Goal: Information Seeking & Learning: Learn about a topic

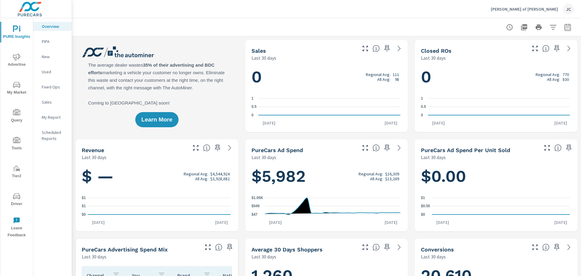
scroll to position [0, 0]
click at [570, 10] on div "JC" at bounding box center [568, 9] width 11 height 11
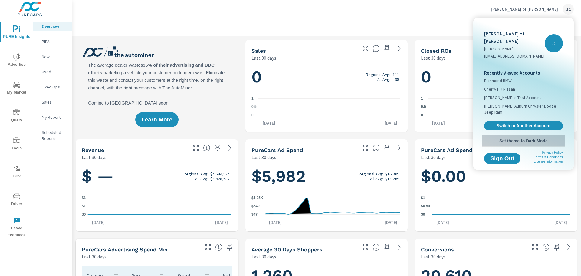
click at [508, 138] on span "Set theme to Dark Mode" at bounding box center [523, 140] width 79 height 5
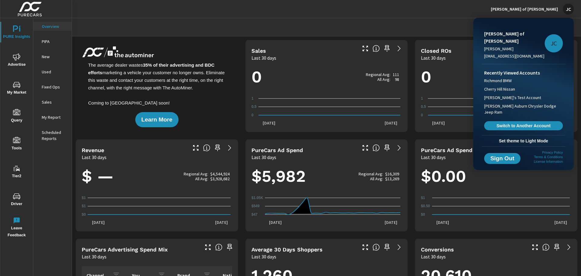
click at [420, 4] on div at bounding box center [290, 138] width 581 height 276
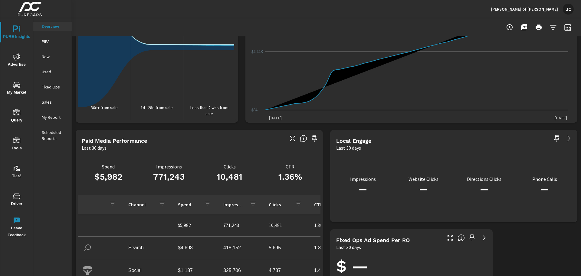
scroll to position [753, 0]
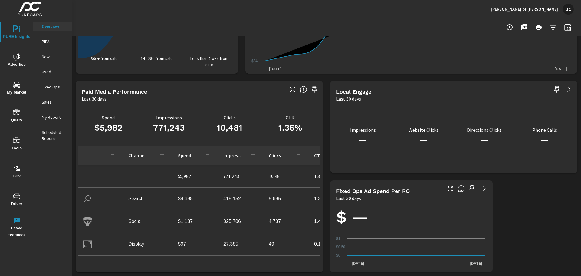
click at [507, 27] on icon "button" at bounding box center [509, 27] width 7 height 7
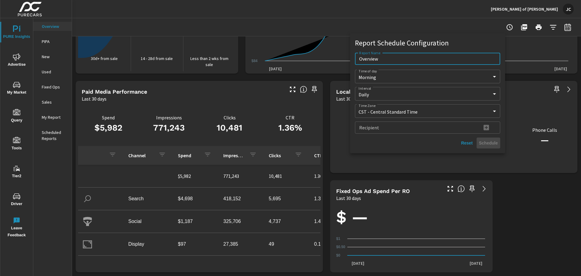
click at [247, 21] on div at bounding box center [290, 138] width 581 height 276
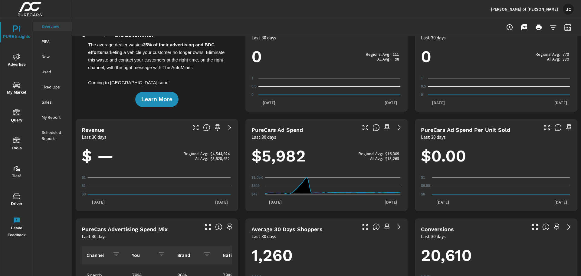
scroll to position [0, 0]
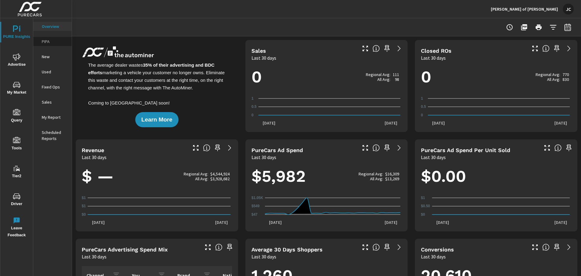
click at [44, 38] on p "PIPA" at bounding box center [54, 41] width 25 height 6
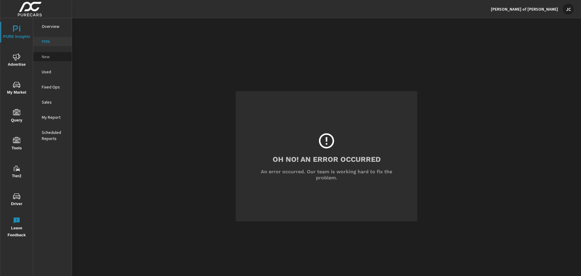
click at [44, 59] on p "New" at bounding box center [54, 57] width 25 height 6
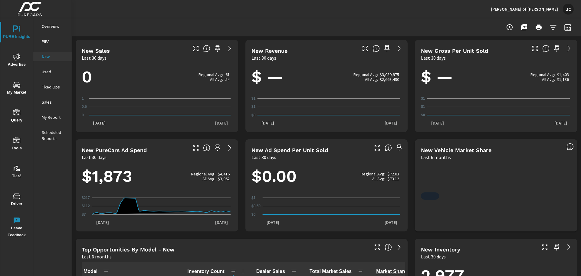
scroll to position [0, 0]
click at [226, 145] on icon at bounding box center [229, 147] width 7 height 7
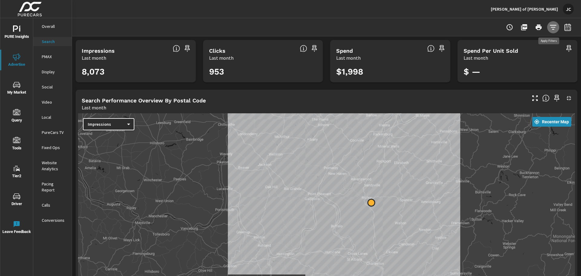
click at [550, 25] on icon "button" at bounding box center [553, 27] width 6 height 5
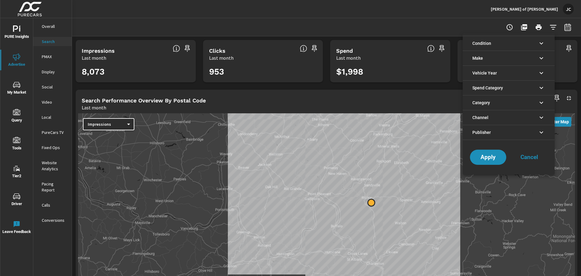
click at [490, 117] on li "Channel" at bounding box center [508, 117] width 92 height 15
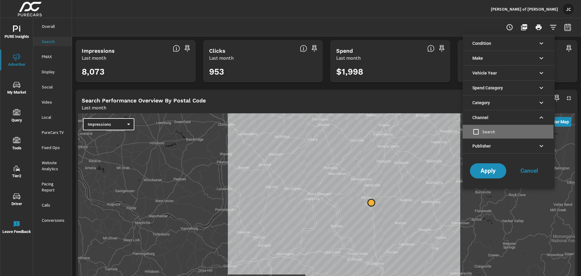
click at [479, 131] on input "filter options" at bounding box center [475, 131] width 13 height 13
click at [509, 144] on li "Publisher" at bounding box center [508, 145] width 92 height 15
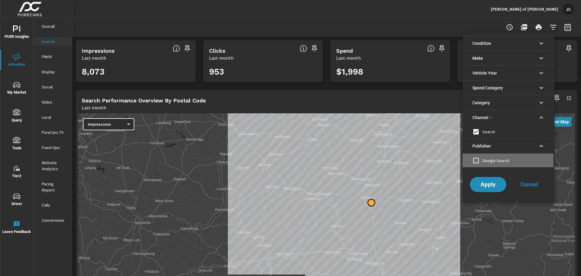
click at [477, 162] on input "filter options" at bounding box center [475, 160] width 13 height 13
click at [490, 185] on span "Apply" at bounding box center [487, 184] width 25 height 6
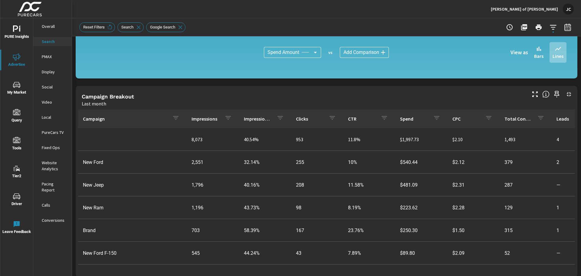
scroll to position [406, 0]
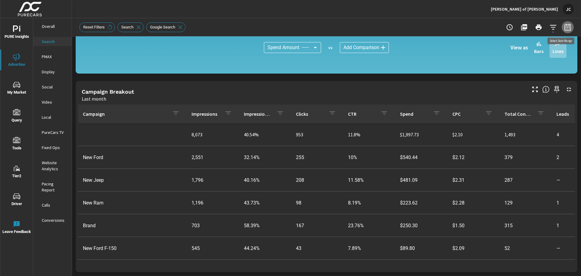
click at [561, 28] on button "button" at bounding box center [567, 27] width 12 height 12
select select "Last month"
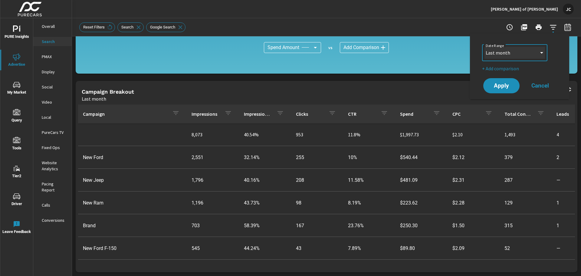
click at [536, 57] on select "Custom Yesterday Last week Last 7 days Last 14 days Last 30 days Last 45 days L…" at bounding box center [514, 53] width 60 height 12
click at [481, 26] on div "Reset Filters Search Google Search" at bounding box center [284, 27] width 410 height 10
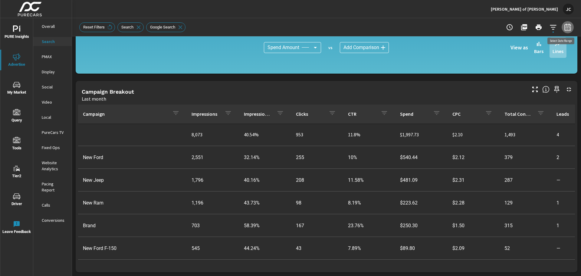
click at [565, 27] on icon "button" at bounding box center [567, 28] width 4 height 2
select select "Last month"
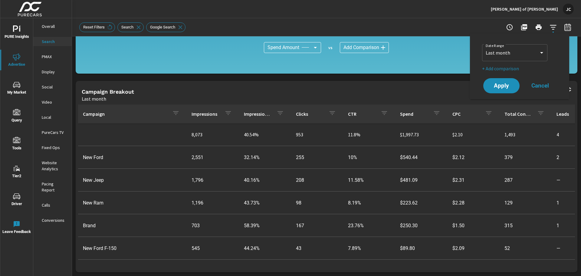
click at [507, 68] on p "+ Add comparison" at bounding box center [520, 68] width 77 height 7
select select "Previous period"
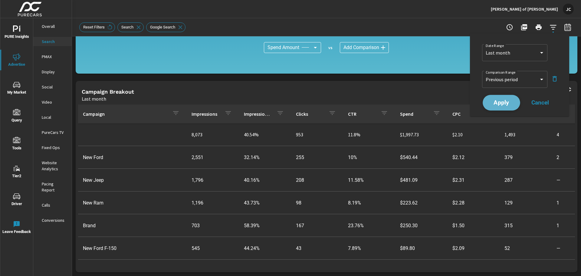
click at [510, 103] on span "Apply" at bounding box center [501, 103] width 25 height 6
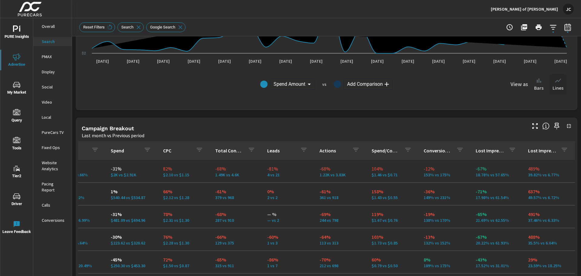
scroll to position [451, 0]
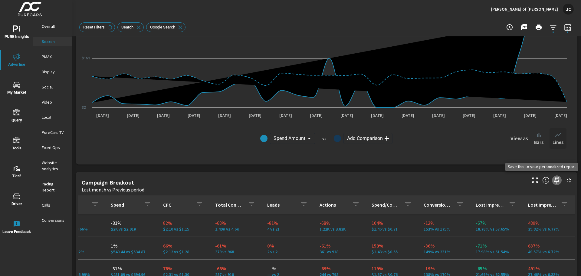
click at [553, 179] on icon "button" at bounding box center [556, 179] width 7 height 7
click at [12, 31] on span "PURE Insights" at bounding box center [16, 32] width 29 height 15
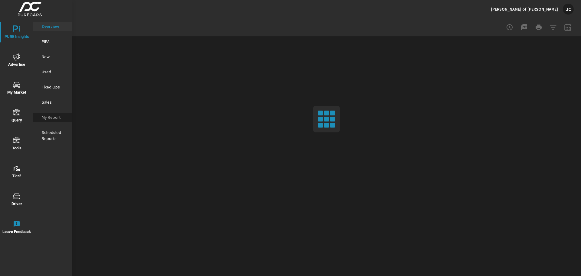
click at [53, 117] on p "My Report" at bounding box center [54, 117] width 25 height 6
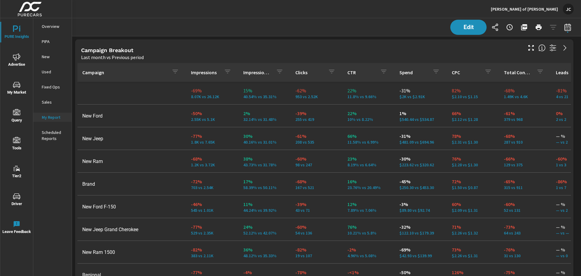
scroll to position [291, 514]
drag, startPoint x: 48, startPoint y: 117, endPoint x: 133, endPoint y: 10, distance: 136.9
click at [133, 10] on div "Dutch Miller of Ripley JC" at bounding box center [326, 9] width 494 height 18
click at [553, 47] on icon "button" at bounding box center [552, 47] width 7 height 7
click at [567, 48] on icon at bounding box center [564, 47] width 7 height 7
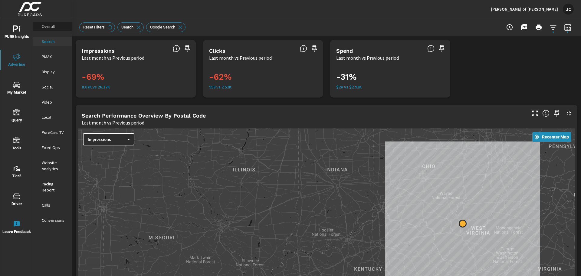
click at [52, 26] on p "Overall" at bounding box center [54, 26] width 25 height 6
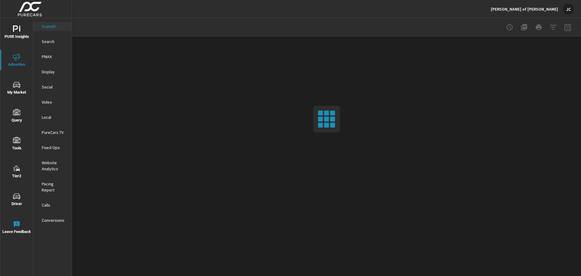
click at [16, 31] on icon "nav menu" at bounding box center [16, 28] width 7 height 7
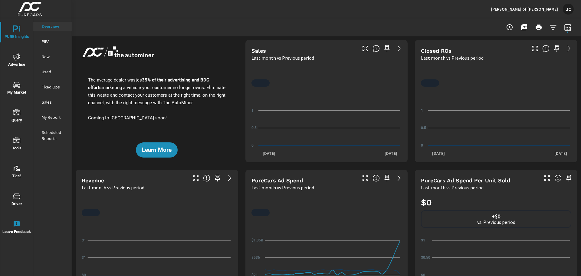
scroll to position [0, 0]
click at [53, 118] on p "My Report" at bounding box center [54, 117] width 25 height 6
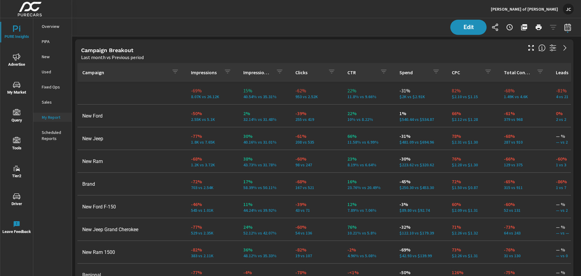
click at [48, 117] on p "My Report" at bounding box center [54, 117] width 25 height 6
click at [471, 24] on span "Edit" at bounding box center [468, 27] width 25 height 6
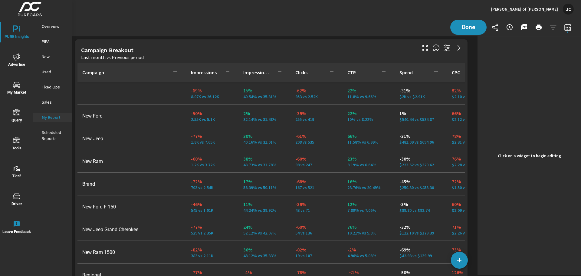
scroll to position [291, 408]
click at [53, 117] on p "My Report" at bounding box center [54, 117] width 25 height 6
click at [44, 114] on p "My Report" at bounding box center [54, 117] width 25 height 6
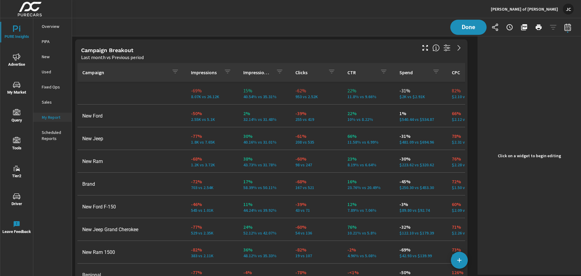
click at [413, 51] on div "Campaign Breakout" at bounding box center [248, 50] width 334 height 7
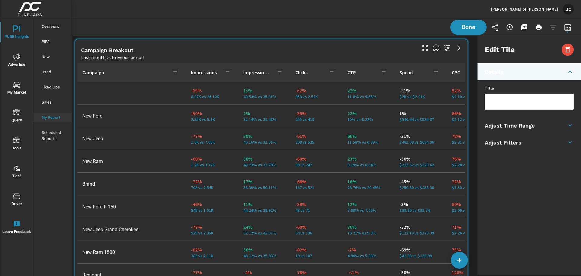
click at [344, 126] on td "22% 10% vs 8.22%" at bounding box center [368, 116] width 52 height 22
click at [108, 52] on h5 "Campaign Breakout" at bounding box center [107, 50] width 52 height 6
click at [123, 50] on h5 "Campaign Breakout" at bounding box center [107, 50] width 52 height 6
click at [452, 93] on p "82%" at bounding box center [473, 90] width 42 height 7
click at [566, 51] on icon "button" at bounding box center [567, 49] width 4 height 5
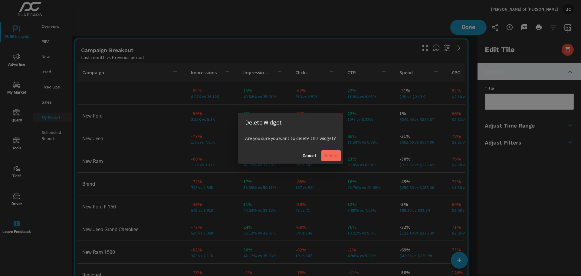
click at [328, 155] on span "Delete" at bounding box center [331, 155] width 15 height 5
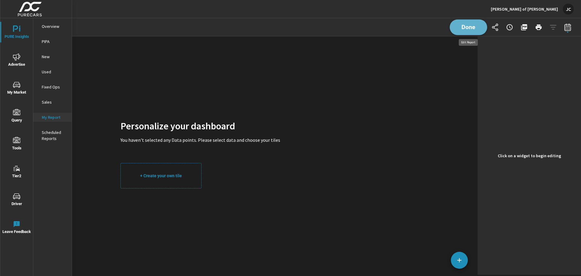
click at [464, 27] on span "Done" at bounding box center [468, 27] width 25 height 6
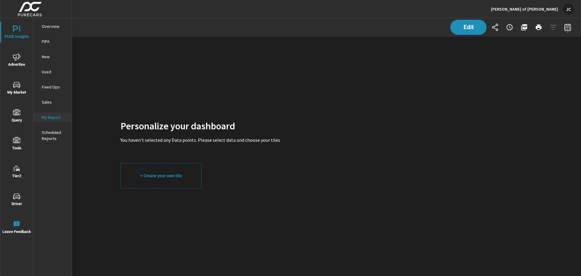
click at [163, 179] on button "+ Create your own tile" at bounding box center [160, 175] width 81 height 25
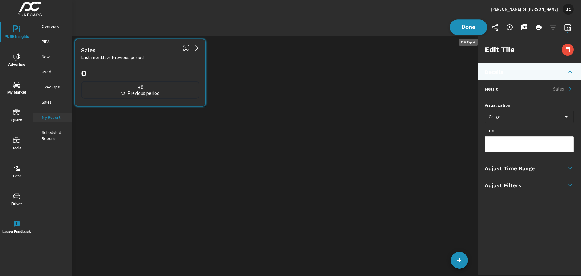
scroll to position [82, 412]
click at [472, 31] on button "Done" at bounding box center [468, 27] width 38 height 16
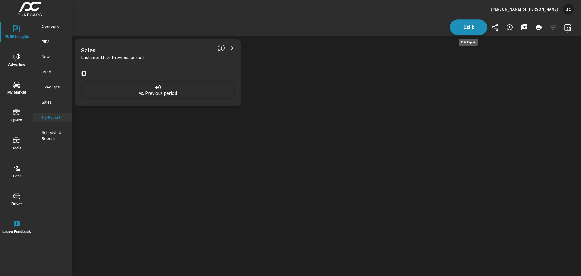
scroll to position [82, 518]
click at [466, 28] on span "Edit" at bounding box center [468, 27] width 25 height 6
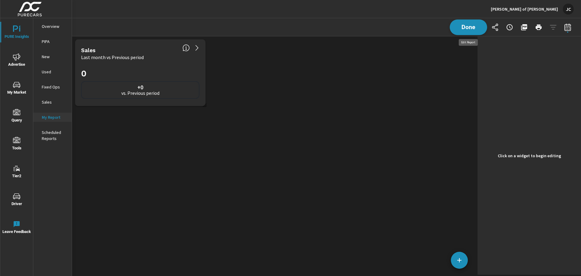
scroll to position [82, 412]
click at [478, 30] on span "Done" at bounding box center [468, 27] width 25 height 6
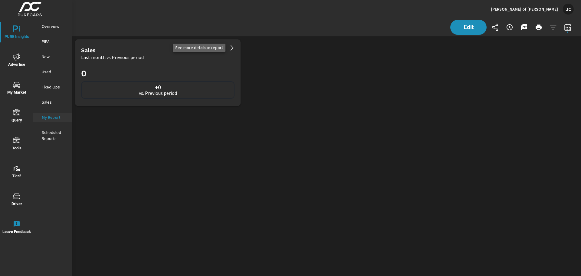
scroll to position [82, 518]
click at [48, 56] on p "New" at bounding box center [54, 57] width 25 height 6
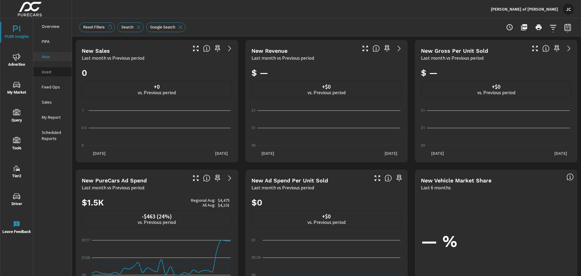
click at [42, 73] on p "Used" at bounding box center [54, 72] width 25 height 6
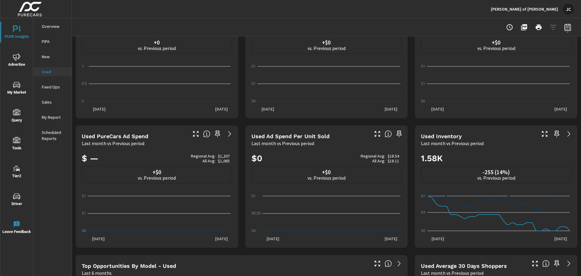
scroll to position [60, 0]
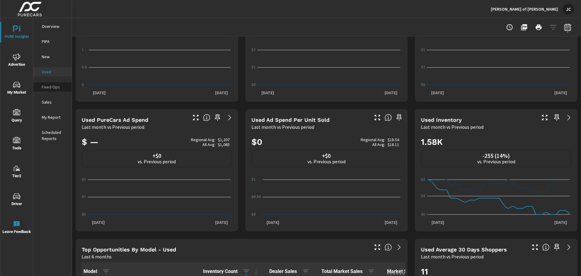
click at [51, 87] on p "Fixed Ops" at bounding box center [54, 87] width 25 height 6
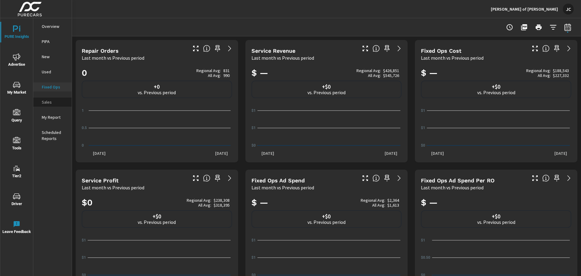
click at [48, 103] on p "Sales" at bounding box center [54, 102] width 25 height 6
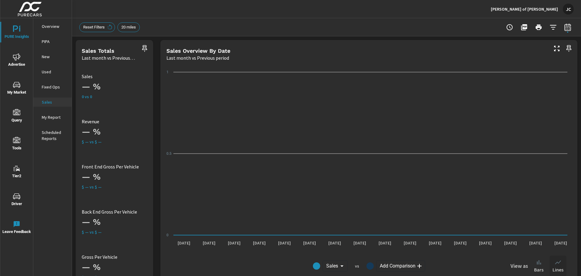
scroll to position [0, 0]
click at [529, 9] on p "Dutch Miller of Ripley" at bounding box center [524, 8] width 67 height 5
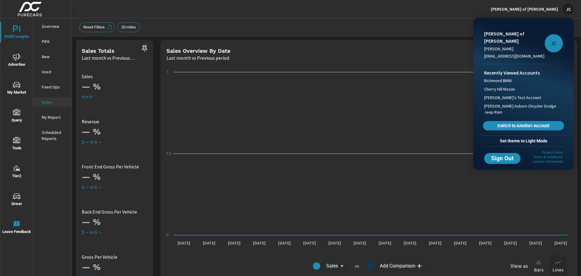
click at [522, 121] on link "Switch to Another Account" at bounding box center [523, 125] width 81 height 9
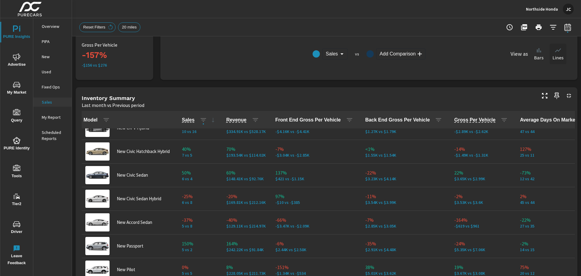
scroll to position [91, 0]
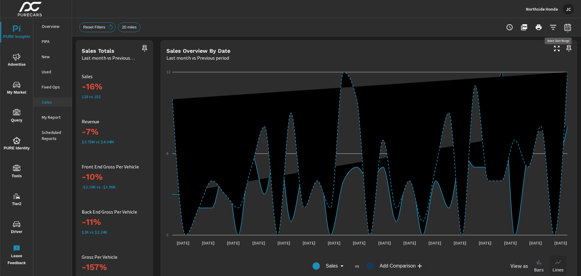
click at [564, 29] on icon "button" at bounding box center [567, 26] width 6 height 7
select select "Last month"
select select "Previous period"
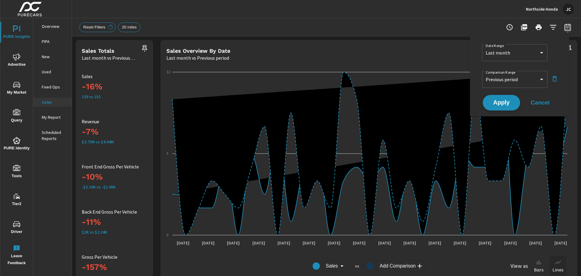
click at [494, 103] on span "Apply" at bounding box center [501, 103] width 25 height 6
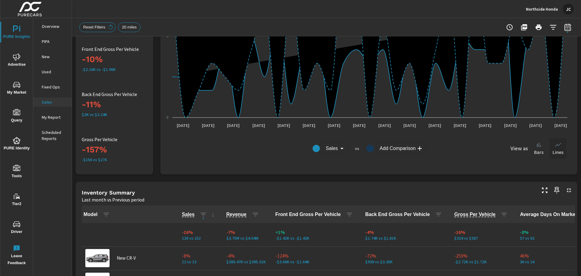
scroll to position [151, 0]
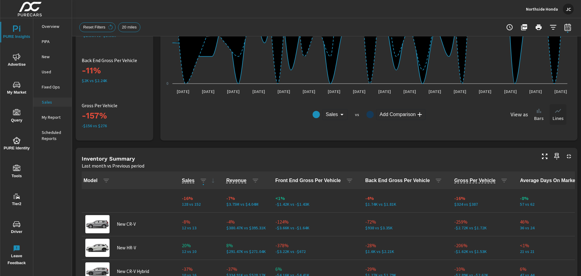
click at [341, 113] on body "PURE Insights Advertise My Market Query PURE Identity Tools Tier2 Driver Leave …" at bounding box center [290, 138] width 581 height 276
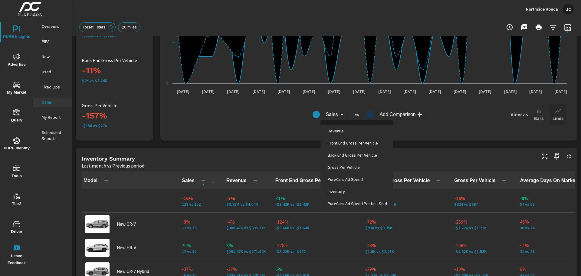
click at [217, 120] on div at bounding box center [290, 138] width 581 height 276
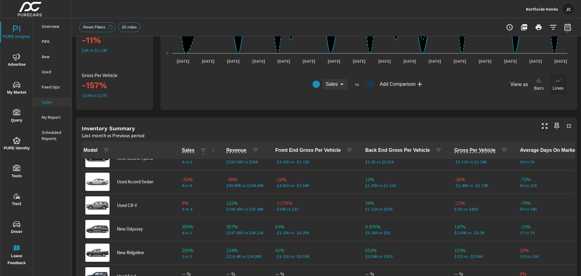
scroll to position [333, 0]
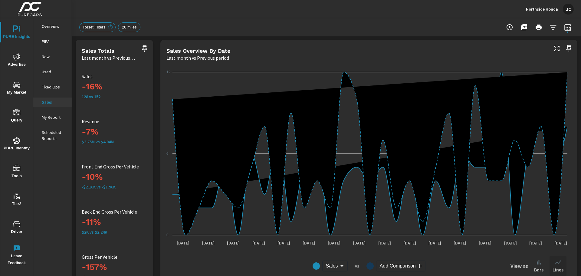
click at [346, 83] on icon at bounding box center [369, 153] width 395 height 163
click at [343, 84] on icon at bounding box center [369, 153] width 395 height 163
click at [341, 85] on icon at bounding box center [369, 153] width 395 height 163
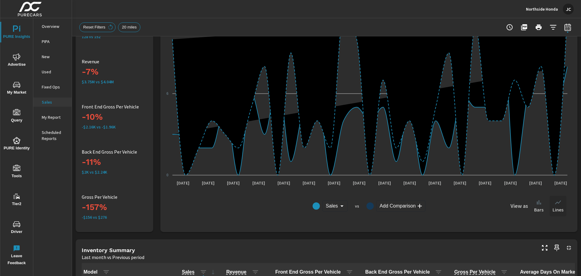
scroll to position [60, 0]
click at [339, 205] on body "PURE Insights Advertise My Market Query PURE Identity Tools Tier2 Driver Leave …" at bounding box center [290, 138] width 581 height 276
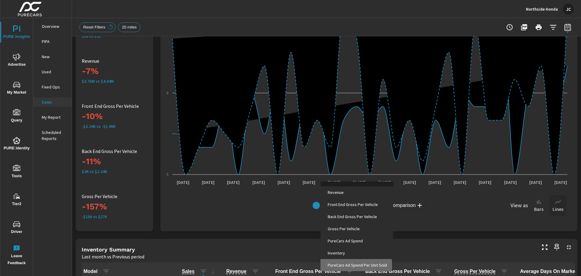
click at [341, 265] on span "PureCars Ad Spend Per Unit Sold" at bounding box center [356, 264] width 63 height 8
type input "PureCars Ad Spend Per Unit Sold"
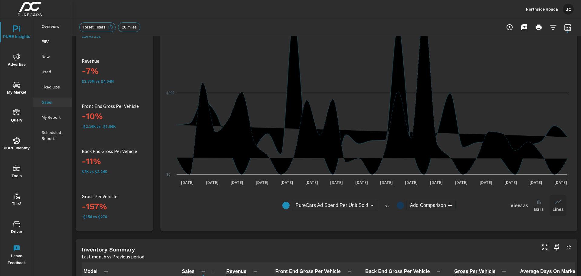
click at [424, 205] on body "PURE Insights Advertise My Market Query PURE Identity Tools Tier2 Driver Leave …" at bounding box center [290, 138] width 581 height 276
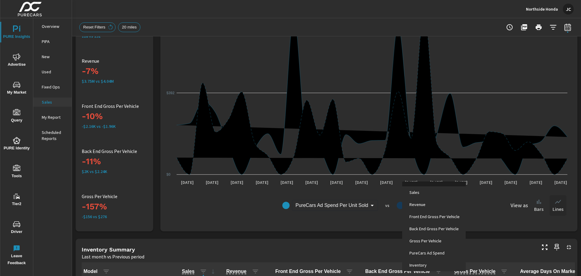
drag, startPoint x: 580, startPoint y: 134, endPoint x: 580, endPoint y: 259, distance: 125.5
click at [580, 259] on div at bounding box center [290, 138] width 581 height 276
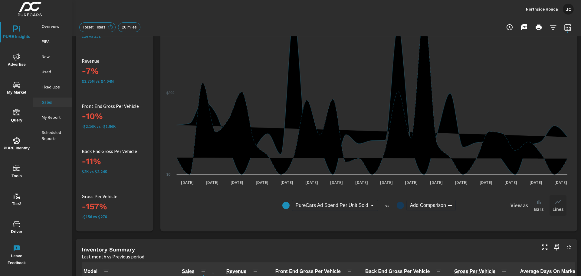
click at [446, 206] on body "PURE Insights Advertise My Market Query PURE Identity Tools Tier2 Driver Leave …" at bounding box center [290, 138] width 581 height 276
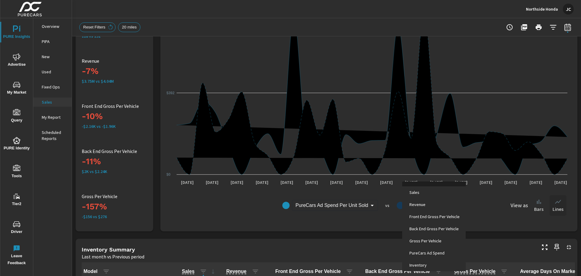
drag, startPoint x: 416, startPoint y: 203, endPoint x: 354, endPoint y: 220, distance: 63.6
click at [354, 220] on div "Sales Revenue Front End Gross Per Vehicle Back End Gross Per Vehicle Gross Per …" at bounding box center [290, 138] width 581 height 276
click at [418, 199] on li "Revenue" at bounding box center [434, 204] width 64 height 12
type input "Revenue"
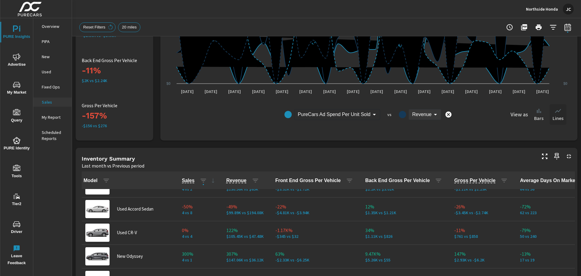
scroll to position [242, 0]
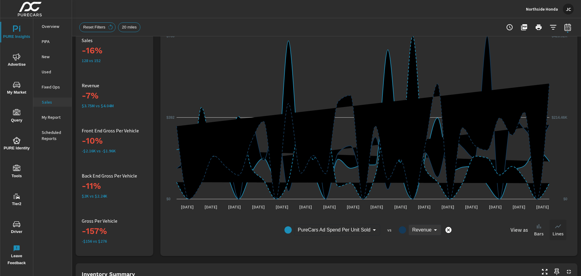
scroll to position [30, 0]
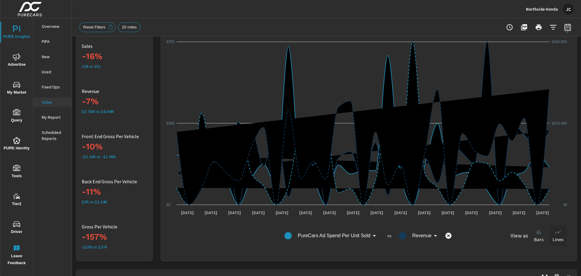
click at [517, 232] on h6 "View as" at bounding box center [519, 235] width 18 height 6
click at [517, 234] on h6 "View as" at bounding box center [519, 235] width 18 height 6
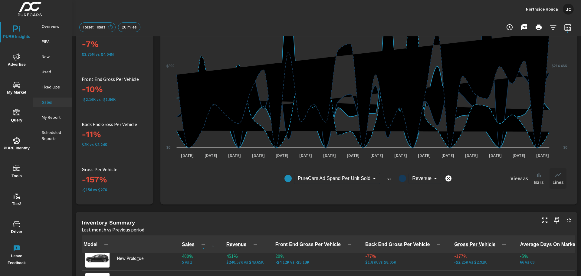
scroll to position [91, 0]
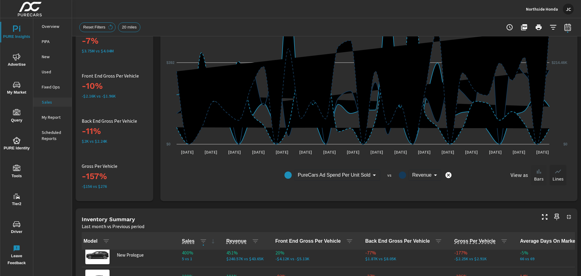
click at [537, 170] on icon at bounding box center [539, 171] width 4 height 4
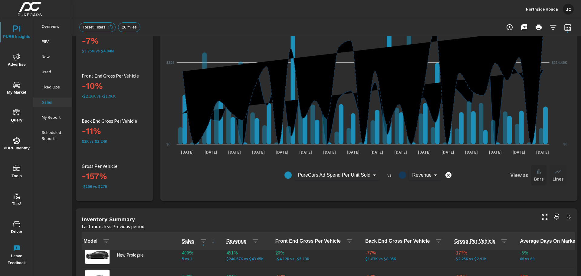
click at [552, 175] on p "Lines" at bounding box center [557, 178] width 11 height 7
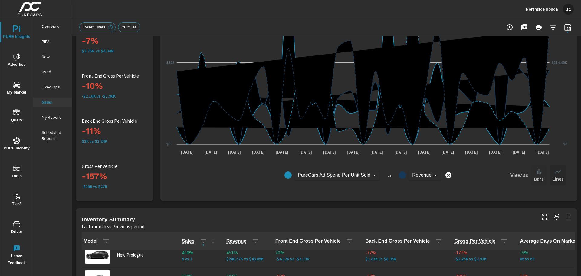
click at [535, 175] on p "Bars" at bounding box center [538, 178] width 9 height 7
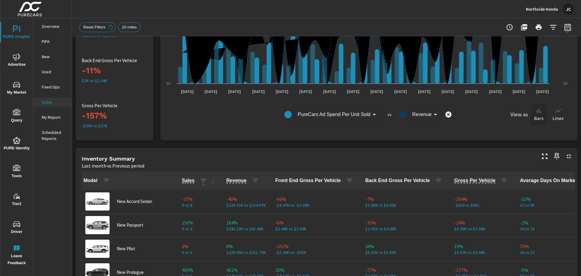
scroll to position [121, 0]
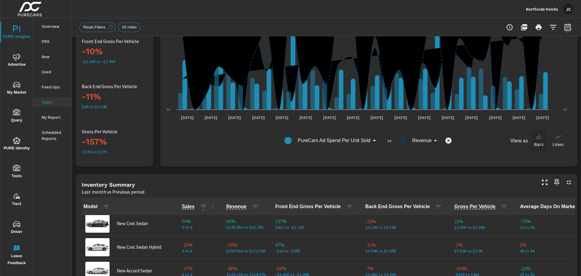
scroll to position [60, 0]
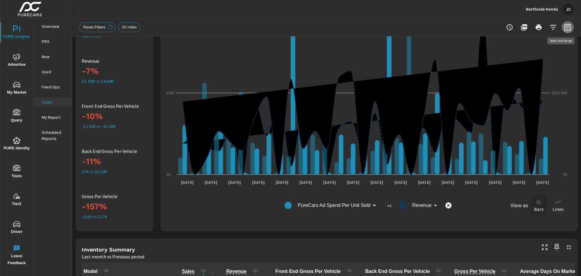
click at [565, 30] on icon "button" at bounding box center [567, 26] width 6 height 7
select select "Last month"
select select "Previous period"
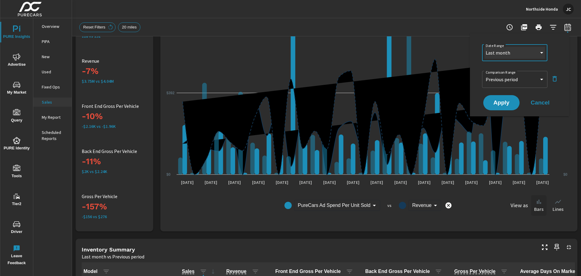
click at [529, 53] on select "Custom Yesterday Last week Last 7 days Last 14 days Last 30 days Last 45 days L…" at bounding box center [514, 53] width 60 height 12
click at [408, 252] on div "Inventory Summary" at bounding box center [308, 249] width 453 height 7
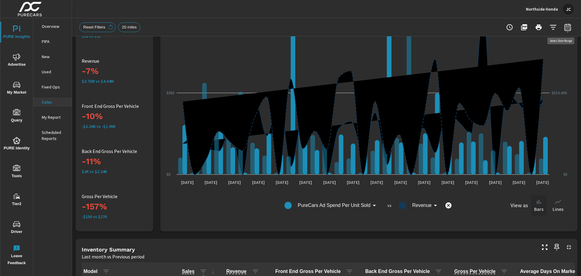
click at [566, 28] on icon "button" at bounding box center [567, 27] width 7 height 7
select select "Last month"
select select "Previous period"
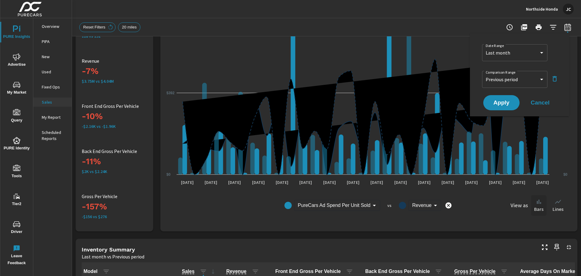
click at [552, 79] on icon "button" at bounding box center [554, 78] width 7 height 7
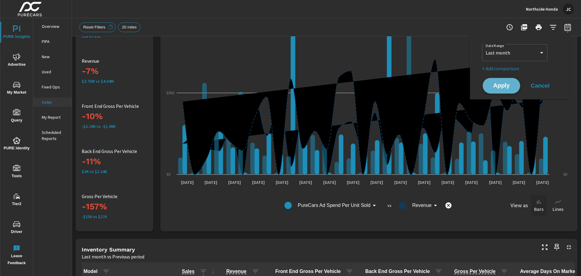
click at [491, 82] on button "Apply" at bounding box center [501, 86] width 38 height 16
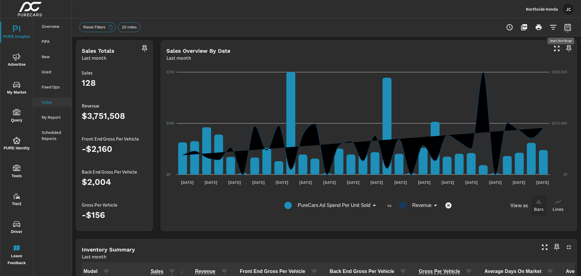
click at [567, 28] on button "button" at bounding box center [567, 27] width 12 height 12
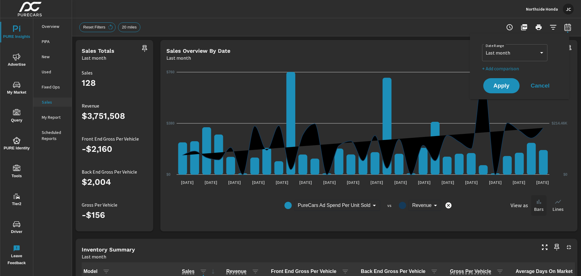
scroll to position [118, 0]
click at [529, 50] on select "Custom Yesterday Last week Last 7 days Last 14 days Last 30 days Last 45 days L…" at bounding box center [514, 53] width 60 height 12
click at [484, 47] on select "Custom Yesterday Last week Last 7 days Last 14 days Last 30 days Last 45 days L…" at bounding box center [514, 53] width 60 height 12
select select "Last 3 months"
click at [502, 86] on span "Apply" at bounding box center [501, 86] width 25 height 6
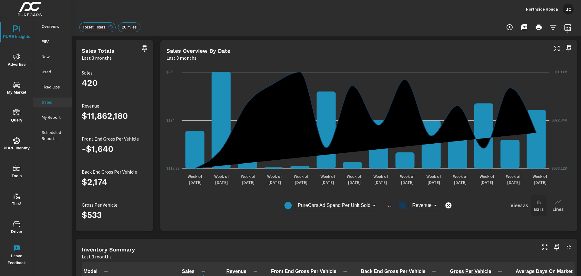
scroll to position [118, 0]
click at [554, 204] on icon at bounding box center [557, 201] width 7 height 7
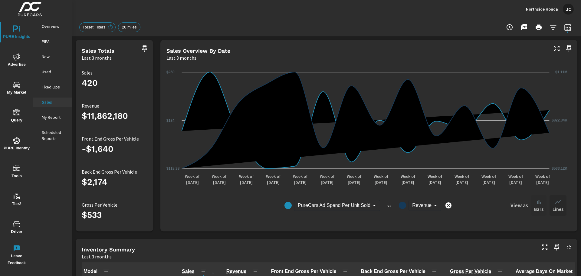
click at [541, 205] on div "Bars" at bounding box center [538, 205] width 15 height 21
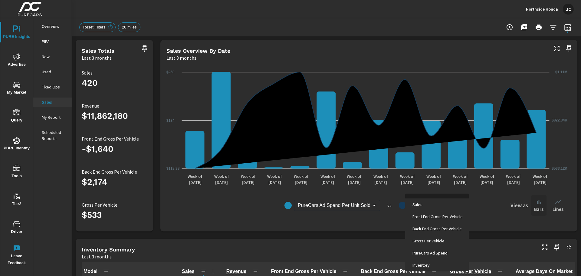
click at [431, 206] on body "PURE Insights Advertise My Market Query PURE Identity Tools Tier2 Driver Leave …" at bounding box center [290, 138] width 581 height 276
click at [371, 205] on div at bounding box center [290, 138] width 581 height 276
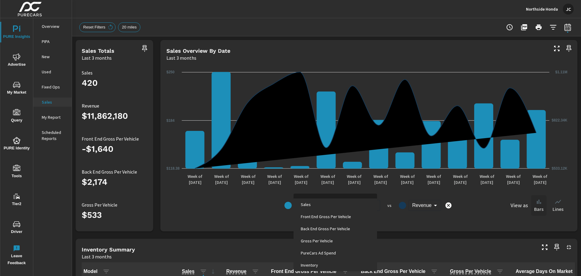
click at [371, 205] on body "PURE Insights Advertise My Market Query PURE Identity Tools Tier2 Driver Leave …" at bounding box center [290, 138] width 581 height 276
click at [335, 206] on li "Sales" at bounding box center [334, 204] width 83 height 12
type input "Sales"
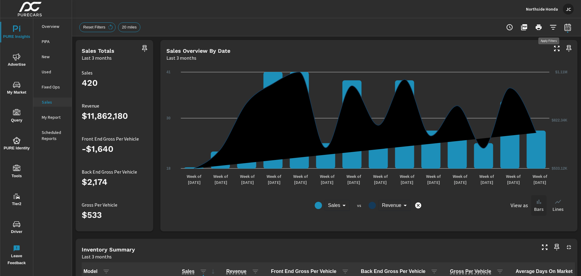
click at [551, 24] on icon "button" at bounding box center [552, 27] width 7 height 7
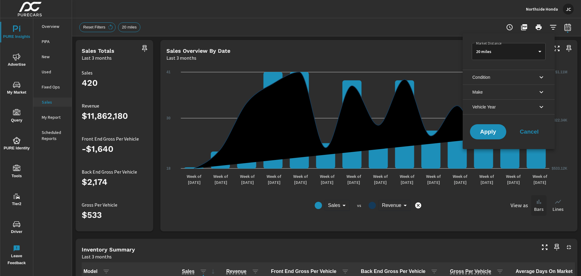
click at [542, 77] on icon "filter options" at bounding box center [541, 77] width 4 height 2
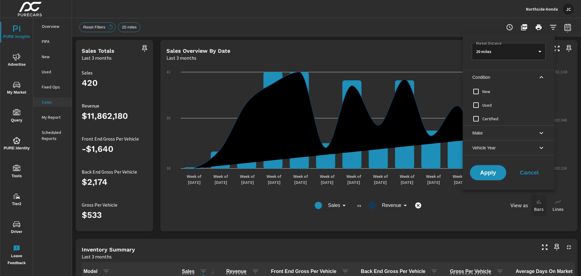
click at [541, 133] on icon "filter options" at bounding box center [541, 133] width 4 height 2
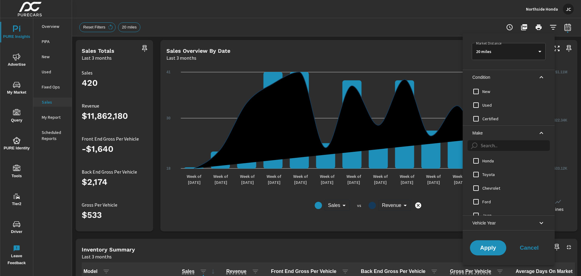
click at [545, 226] on li "Vehicle Year" at bounding box center [508, 222] width 92 height 15
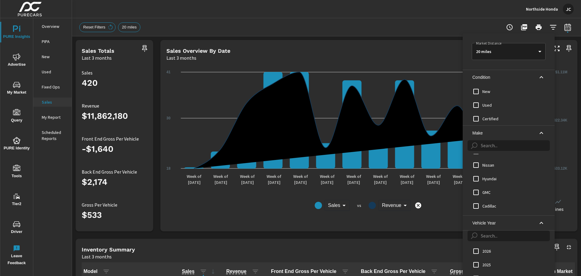
scroll to position [181, 0]
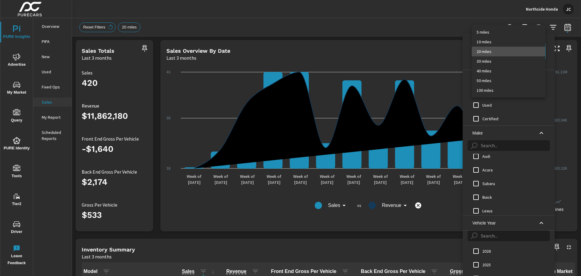
click at [544, 54] on body "PURE Insights Advertise My Market Query PURE Identity Tools Tier2 Driver Leave …" at bounding box center [290, 138] width 581 height 276
click at [426, 15] on div at bounding box center [290, 138] width 581 height 276
click at [536, 53] on body "PURE Insights Advertise My Market Query PURE Identity Tools Tier2 Driver Leave …" at bounding box center [290, 138] width 581 height 276
click at [363, 7] on div at bounding box center [290, 138] width 581 height 276
click at [468, 20] on div at bounding box center [290, 138] width 581 height 276
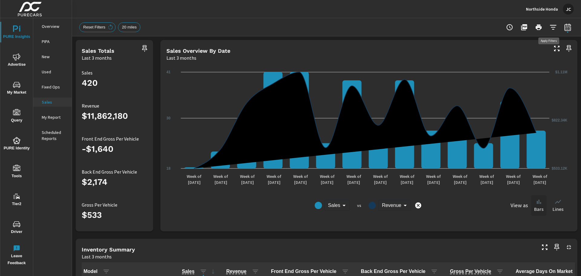
click at [551, 27] on icon "button" at bounding box center [552, 27] width 7 height 7
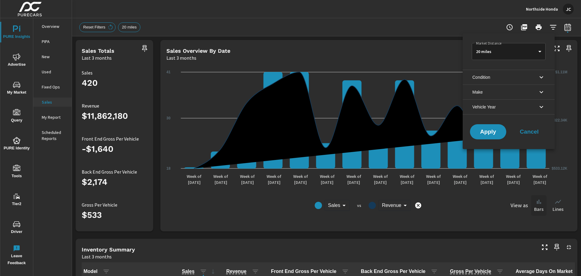
click at [425, 15] on div at bounding box center [290, 138] width 581 height 276
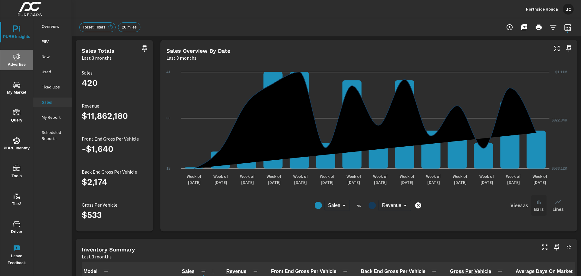
click at [12, 60] on span "Advertise" at bounding box center [16, 60] width 29 height 15
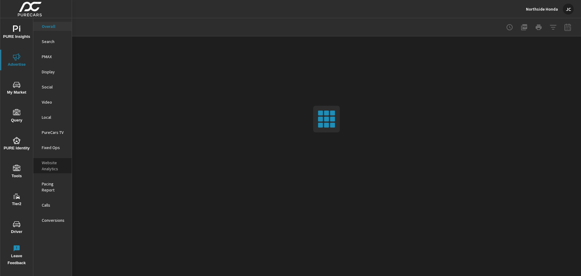
click at [46, 170] on p "Website Analytics" at bounding box center [54, 165] width 25 height 12
click at [51, 164] on p "Website Analytics" at bounding box center [54, 165] width 25 height 12
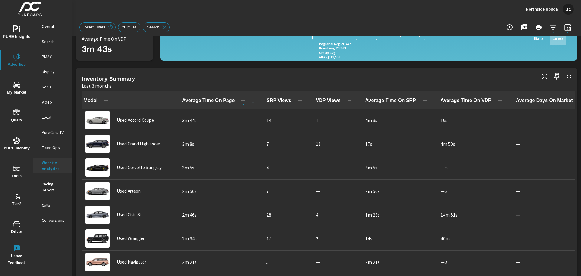
scroll to position [181, 0]
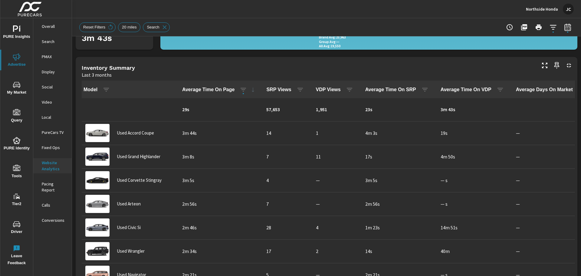
scroll to position [94, 0]
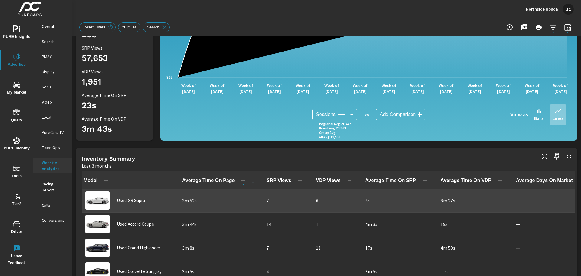
scroll to position [125, 0]
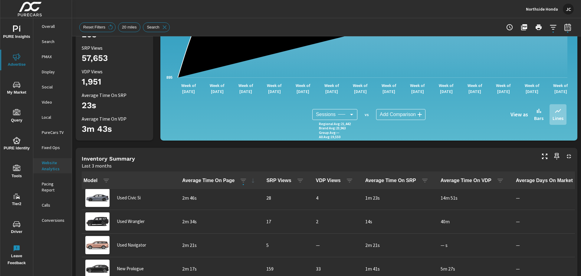
scroll to position [215, 0]
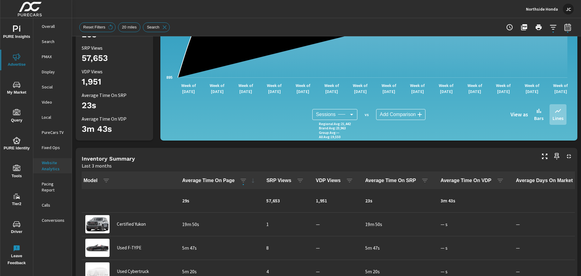
scroll to position [0, 0]
